Goal: Task Accomplishment & Management: Use online tool/utility

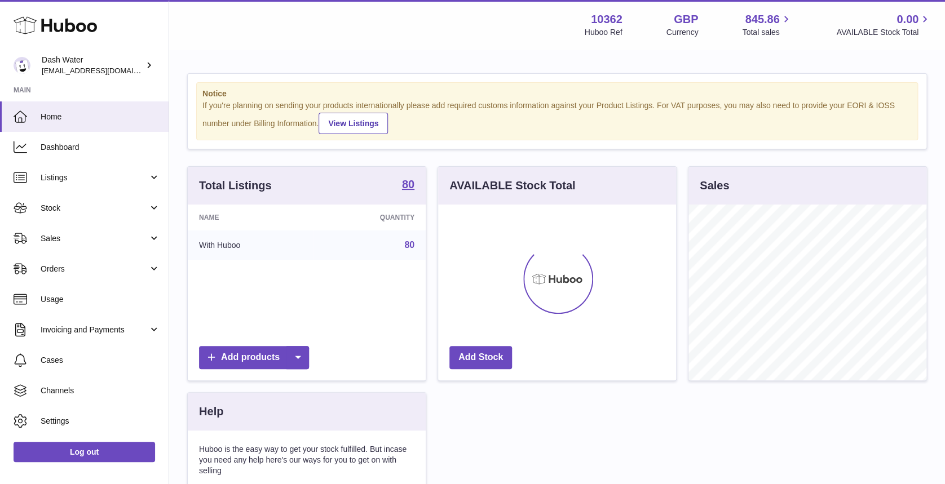
scroll to position [176, 238]
click at [131, 230] on link "Sales" at bounding box center [84, 238] width 169 height 30
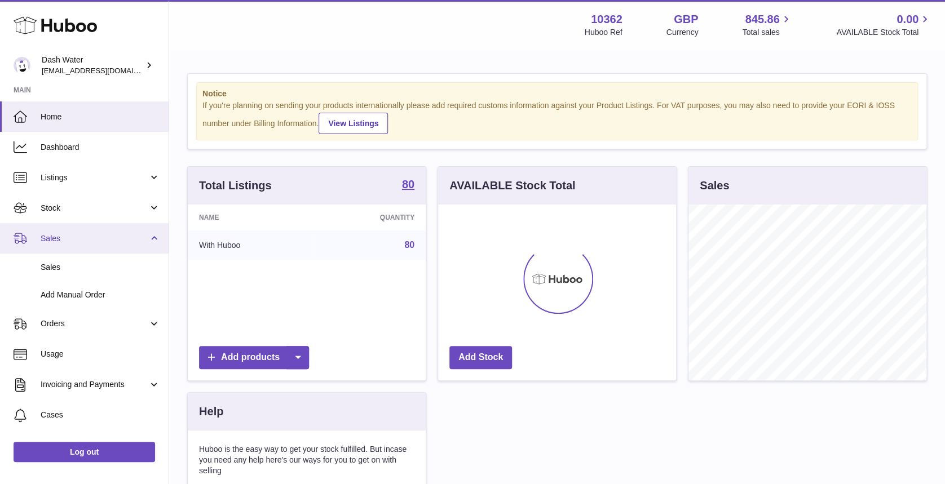
click at [120, 240] on span "Sales" at bounding box center [95, 238] width 108 height 11
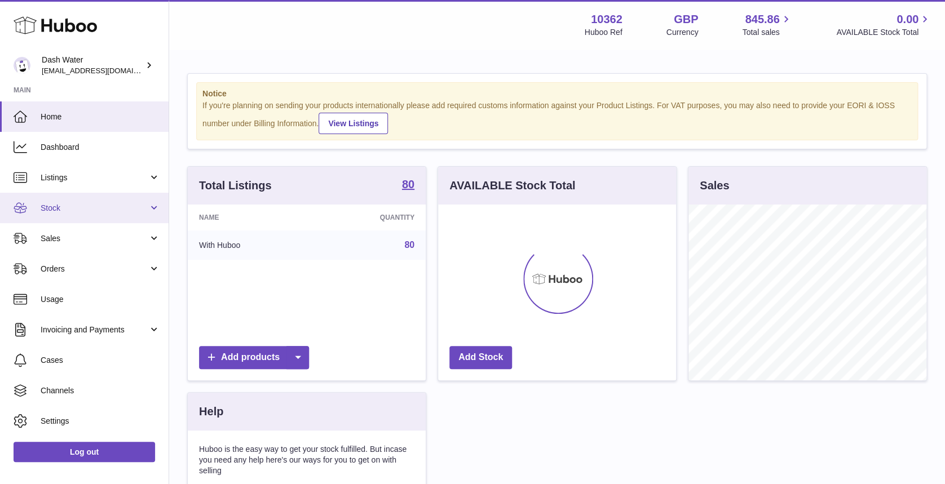
click at [112, 200] on link "Stock" at bounding box center [84, 208] width 169 height 30
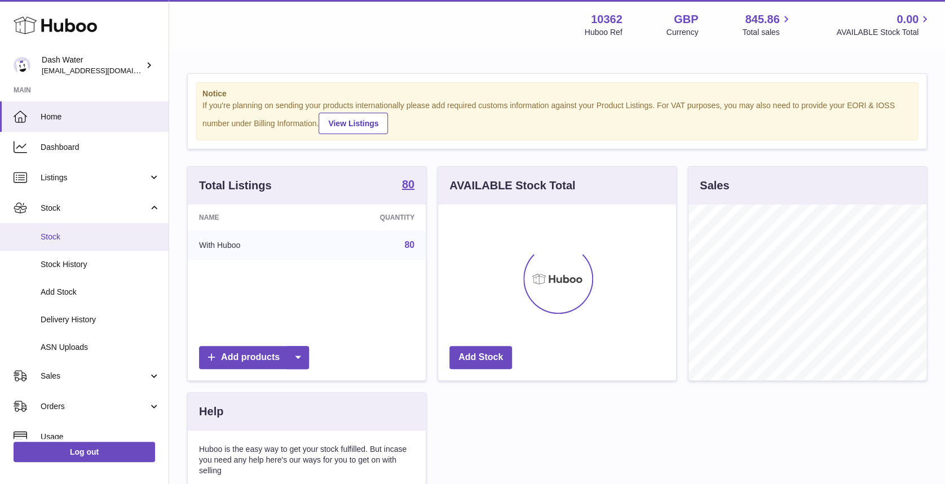
click at [114, 233] on span "Stock" at bounding box center [101, 237] width 120 height 11
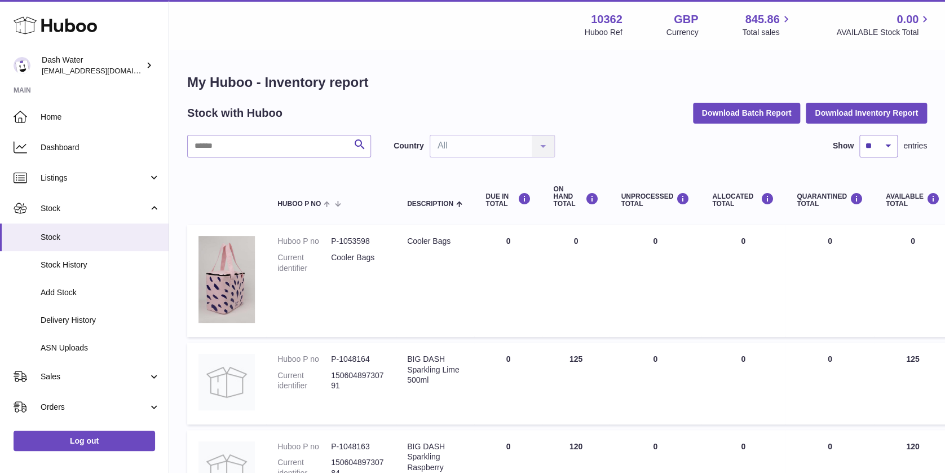
drag, startPoint x: 283, startPoint y: 133, endPoint x: 275, endPoint y: 141, distance: 11.6
click at [275, 142] on input "text" at bounding box center [279, 146] width 184 height 23
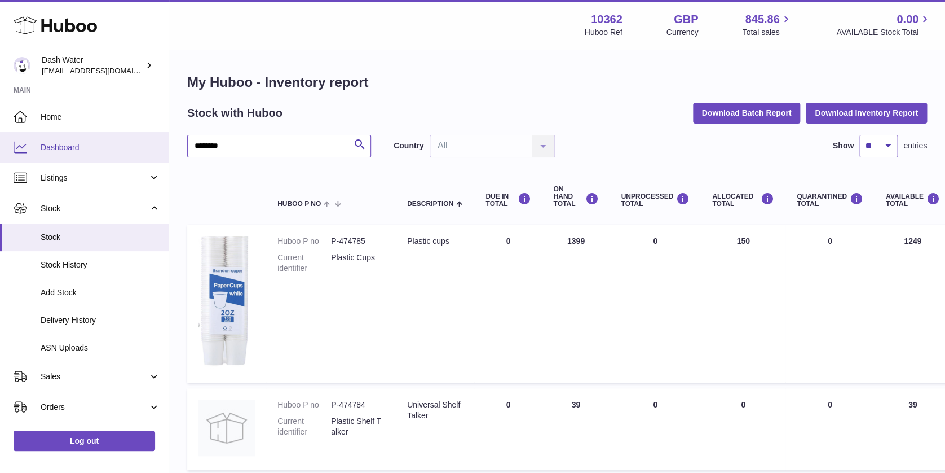
drag, startPoint x: 234, startPoint y: 142, endPoint x: 162, endPoint y: 150, distance: 72.0
click at [162, 150] on div "Huboo Dash Water [EMAIL_ADDRESS][DOMAIN_NAME] Main Home Dashboard Listings Not …" at bounding box center [472, 282] width 945 height 564
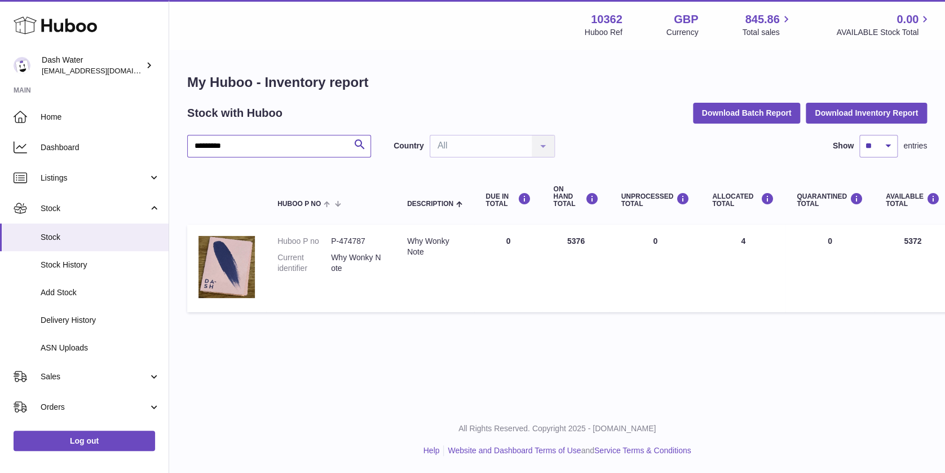
scroll to position [11, 0]
click at [241, 256] on img at bounding box center [226, 267] width 56 height 62
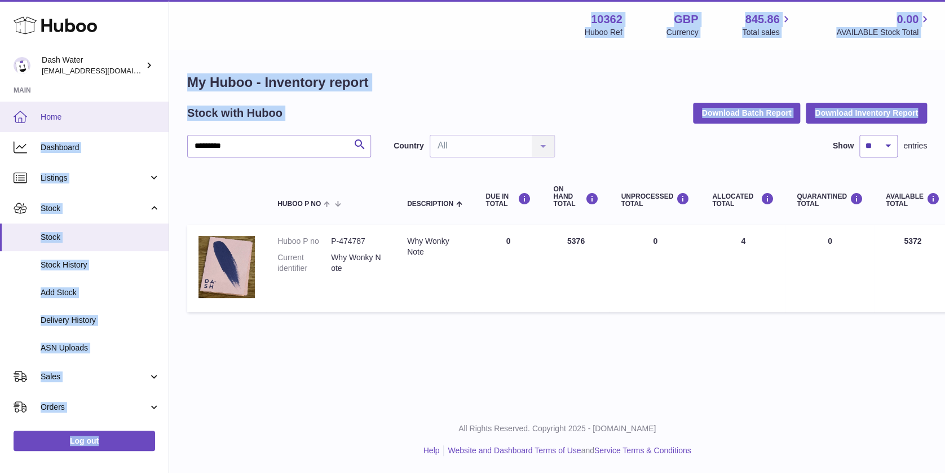
drag, startPoint x: 240, startPoint y: 126, endPoint x: 127, endPoint y: 127, distance: 112.2
click at [127, 127] on div "Huboo Dash Water [EMAIL_ADDRESS][DOMAIN_NAME] Main Home Dashboard Listings Not …" at bounding box center [472, 236] width 945 height 473
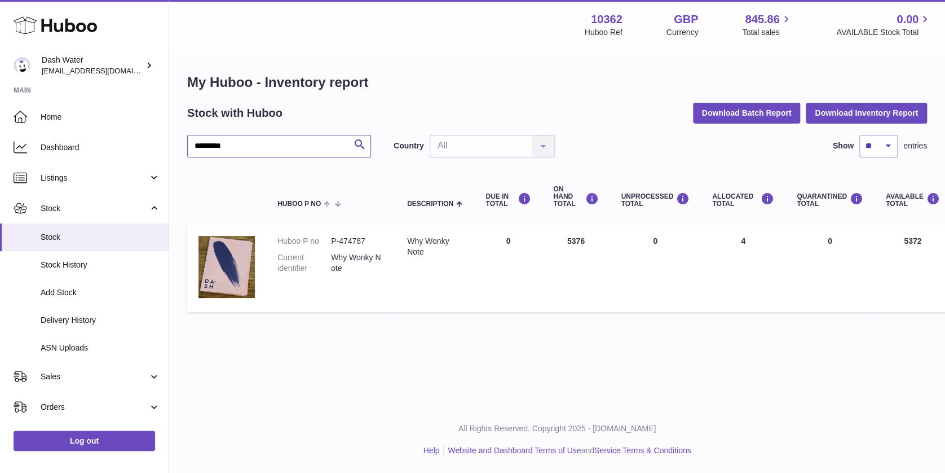
click at [276, 135] on input "*********" at bounding box center [279, 146] width 184 height 23
drag, startPoint x: 78, startPoint y: 130, endPoint x: 145, endPoint y: 8, distance: 138.8
click at [77, 130] on div "Huboo Dash Water [EMAIL_ADDRESS][DOMAIN_NAME] Main Home Dashboard Listings Not …" at bounding box center [472, 236] width 945 height 473
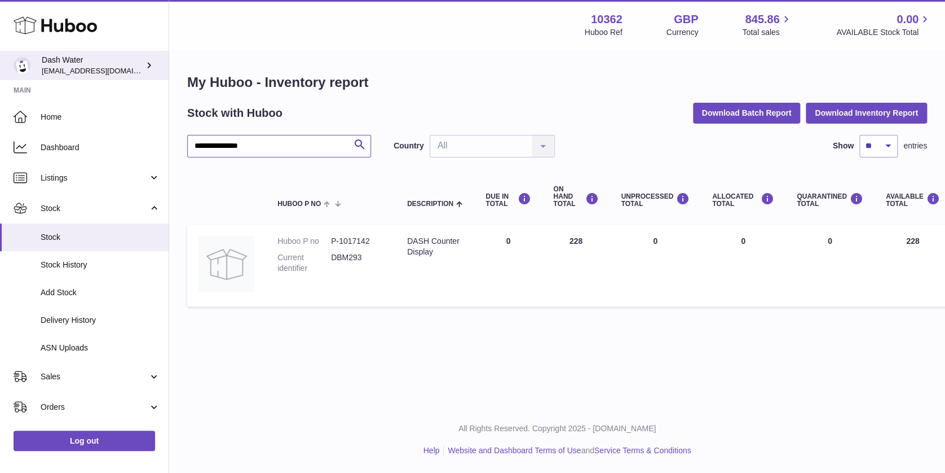
drag, startPoint x: 270, startPoint y: 133, endPoint x: 87, endPoint y: 55, distance: 198.9
click at [62, 103] on div "**********" at bounding box center [472, 236] width 945 height 473
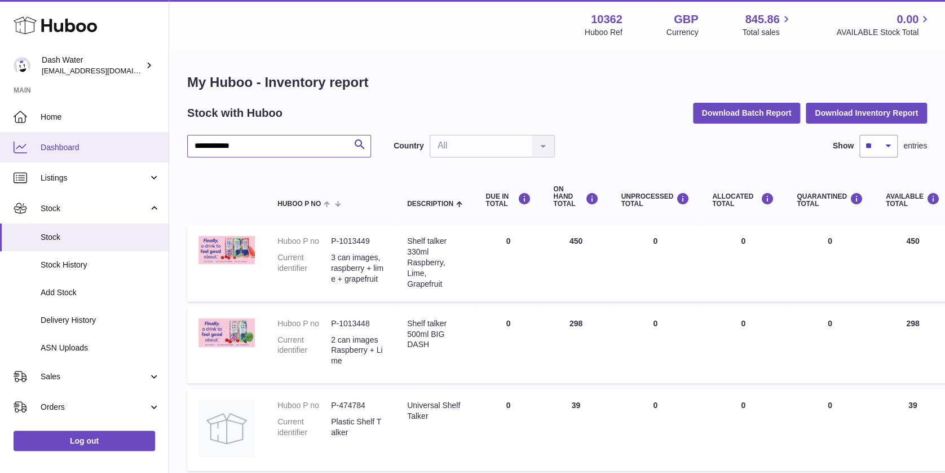
drag, startPoint x: 252, startPoint y: 139, endPoint x: 129, endPoint y: 131, distance: 123.2
click at [126, 145] on div "**********" at bounding box center [472, 282] width 945 height 565
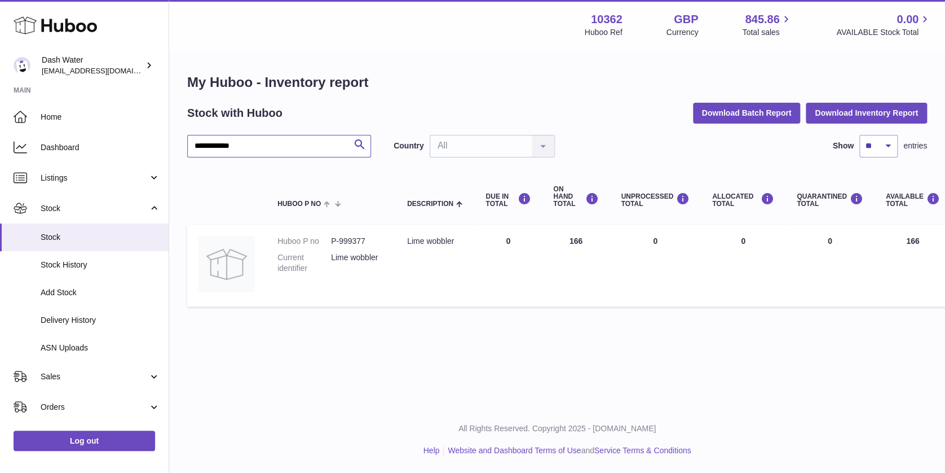
type input "**********"
